Goal: Navigation & Orientation: Find specific page/section

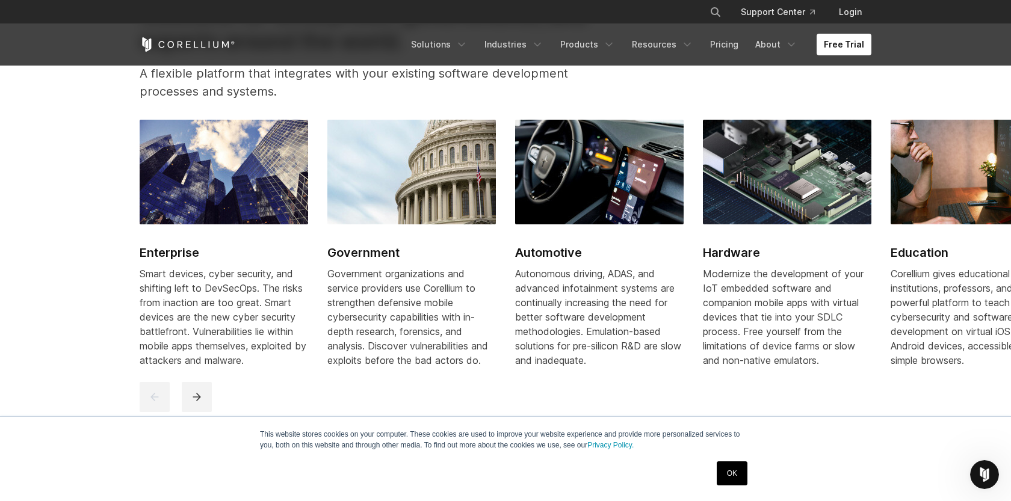
scroll to position [1472, 0]
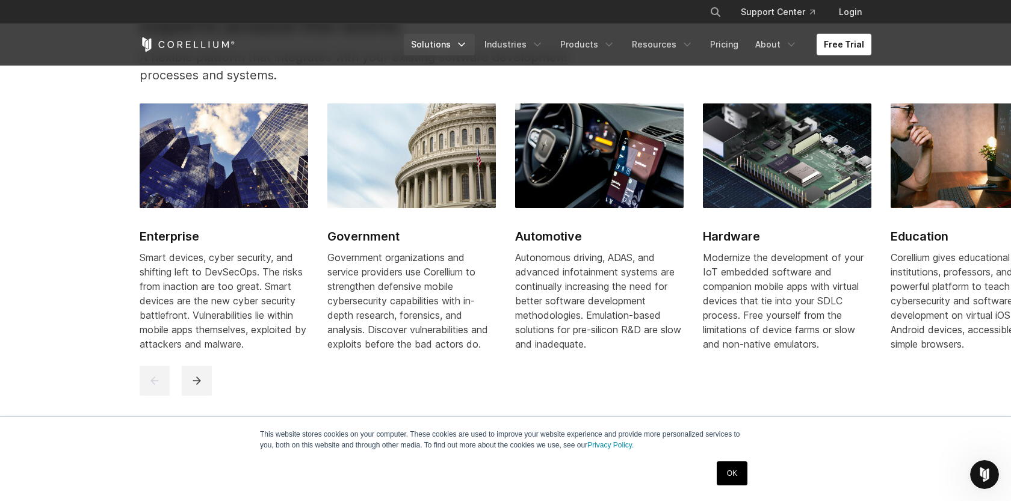
click at [465, 45] on icon "Navigation Menu" at bounding box center [461, 45] width 12 height 12
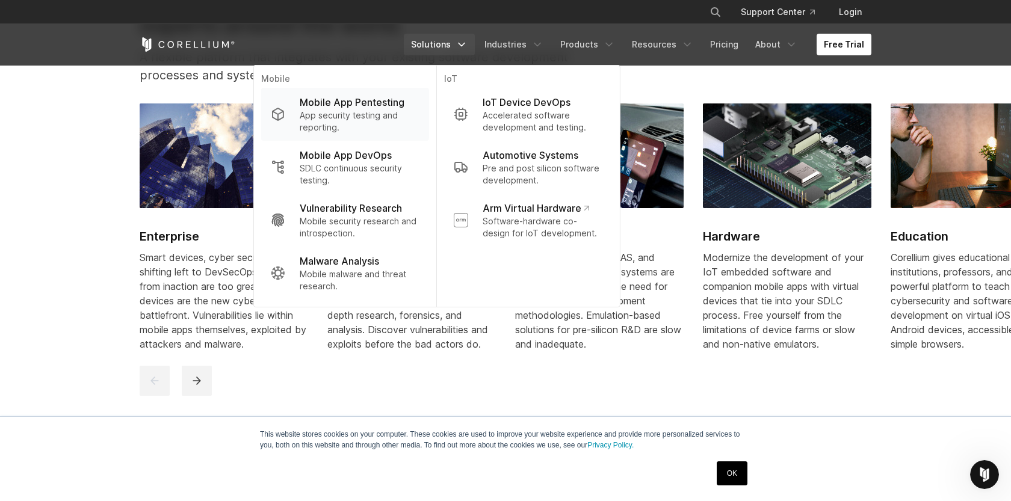
click at [342, 123] on p "App security testing and reporting." at bounding box center [360, 122] width 120 height 24
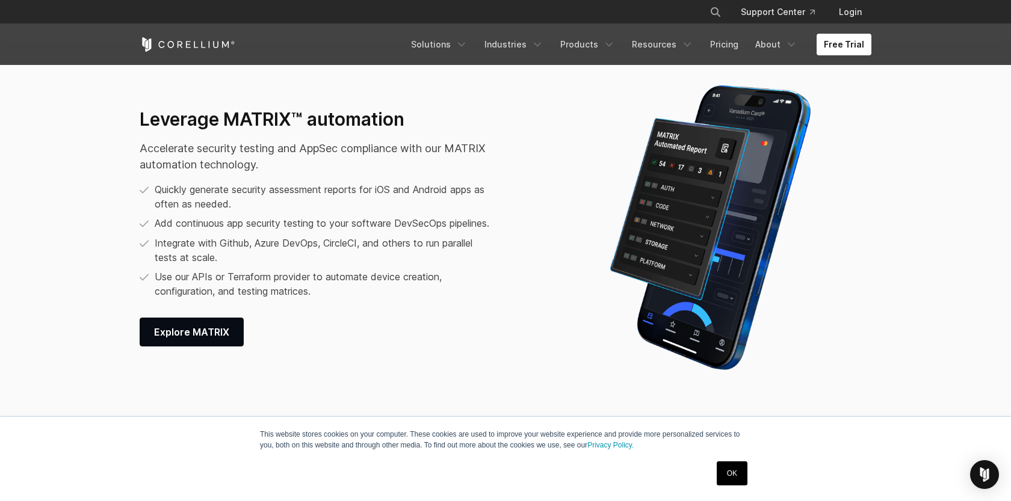
scroll to position [1570, 0]
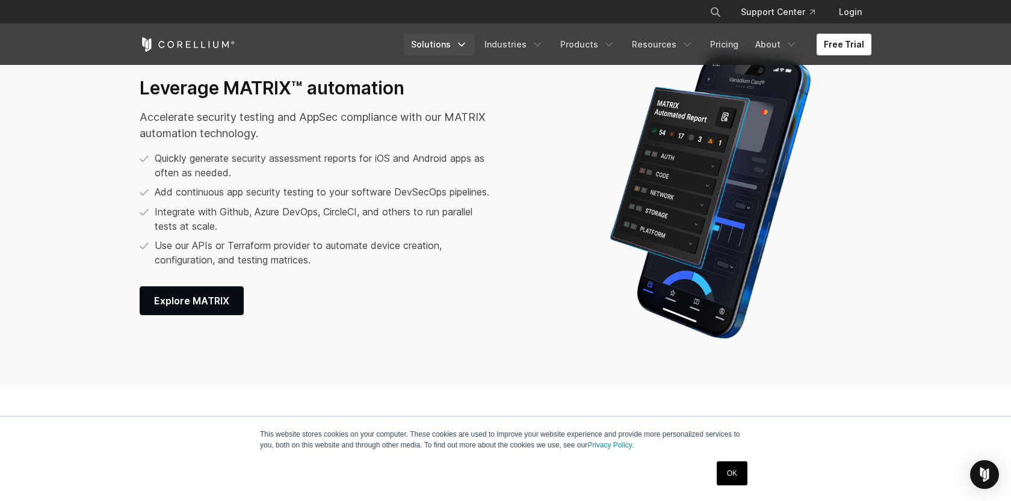
click at [467, 45] on icon "Navigation Menu" at bounding box center [461, 45] width 12 height 12
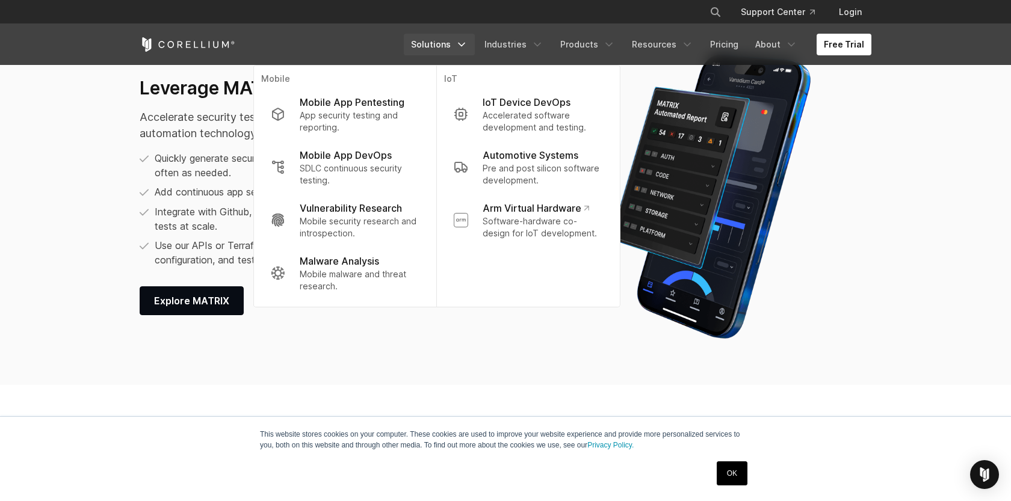
click at [224, 39] on icon "Corellium Home" at bounding box center [188, 44] width 96 height 14
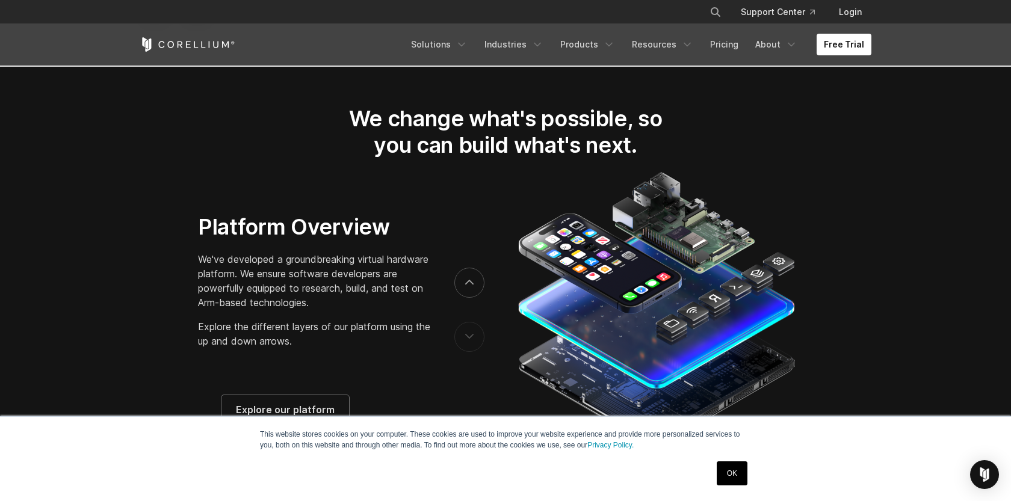
scroll to position [1955, 0]
